Goal: Information Seeking & Learning: Learn about a topic

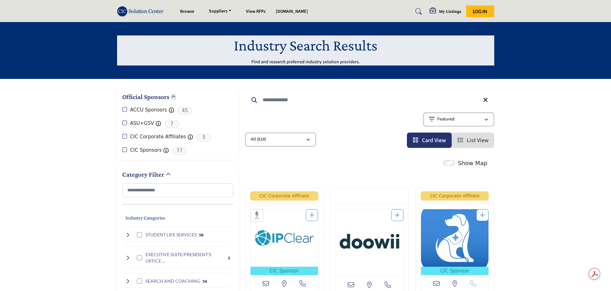
click at [310, 97] on input "Search Keyword" at bounding box center [369, 99] width 249 height 15
type input "******"
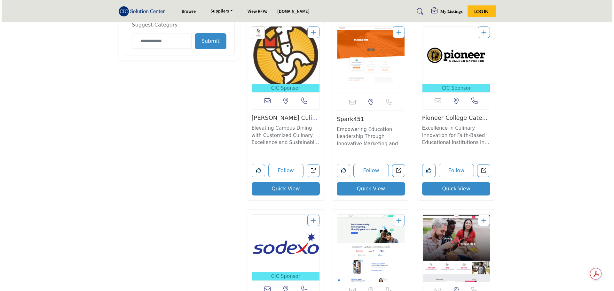
scroll to position [671, 0]
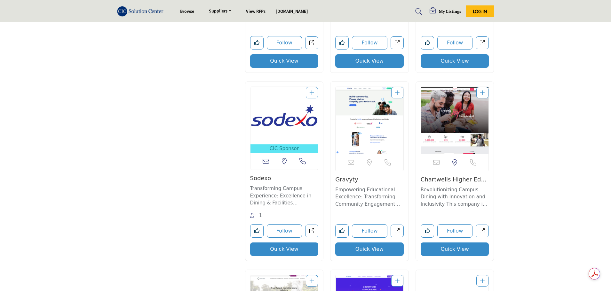
click at [443, 249] on button "Quick View" at bounding box center [454, 249] width 68 height 13
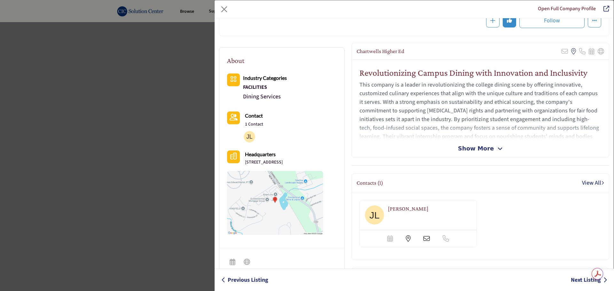
scroll to position [64, 0]
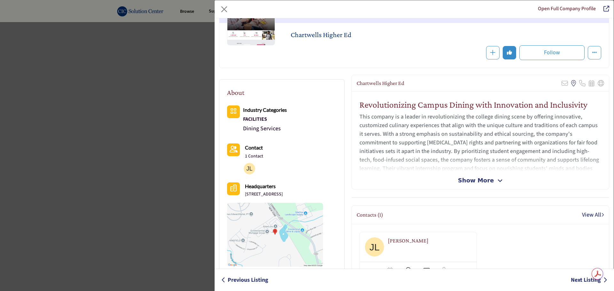
click at [250, 170] on img "Company Data Modal" at bounding box center [250, 169] width 12 height 12
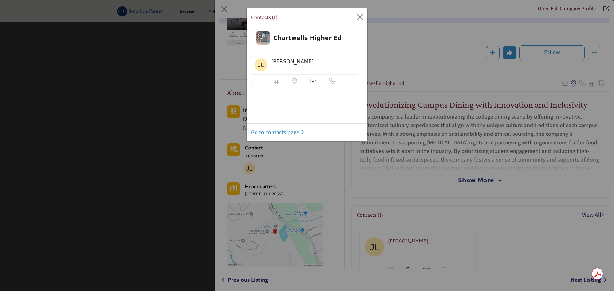
click at [417, 82] on div "Contacts (1) Chartwells Higher Ed [PERSON_NAME] Scheduler url is currently unav…" at bounding box center [307, 145] width 614 height 291
click at [361, 17] on button "Close" at bounding box center [360, 17] width 10 height 10
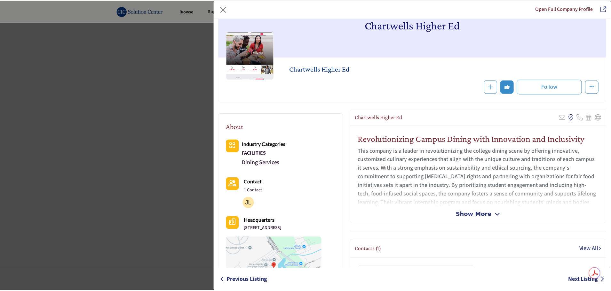
scroll to position [0, 0]
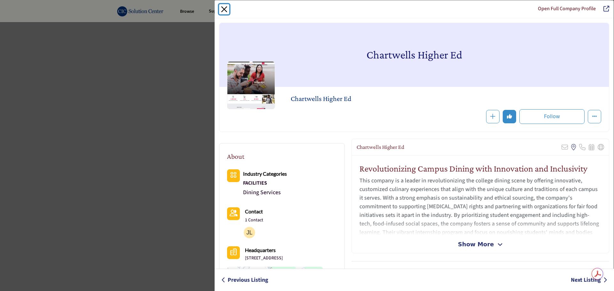
click at [224, 9] on button "Close" at bounding box center [224, 9] width 10 height 10
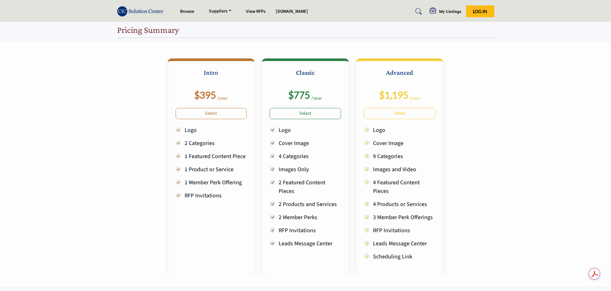
scroll to position [128, 0]
